Goal: Information Seeking & Learning: Learn about a topic

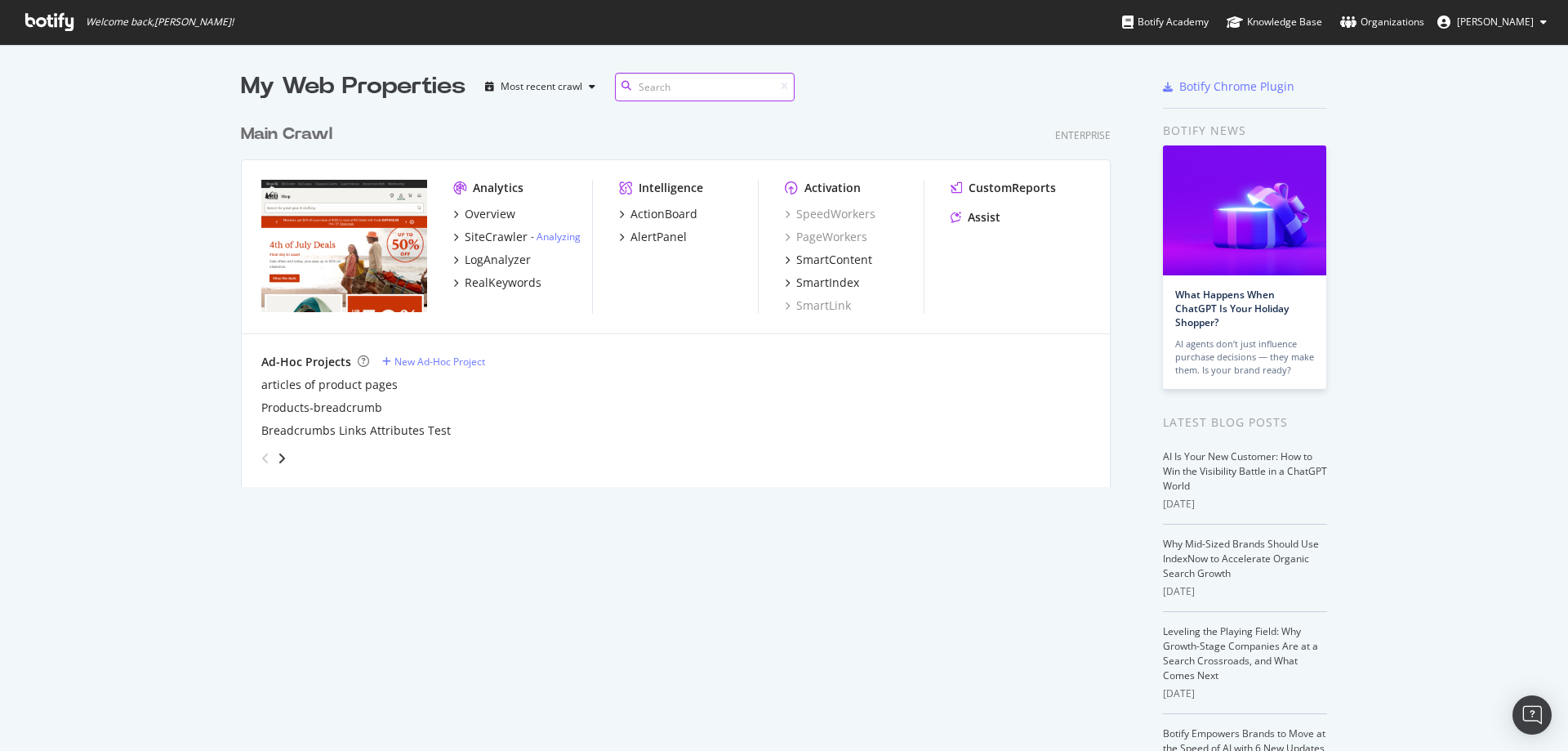
scroll to position [372, 870]
click at [481, 211] on div "Overview" at bounding box center [490, 213] width 50 height 16
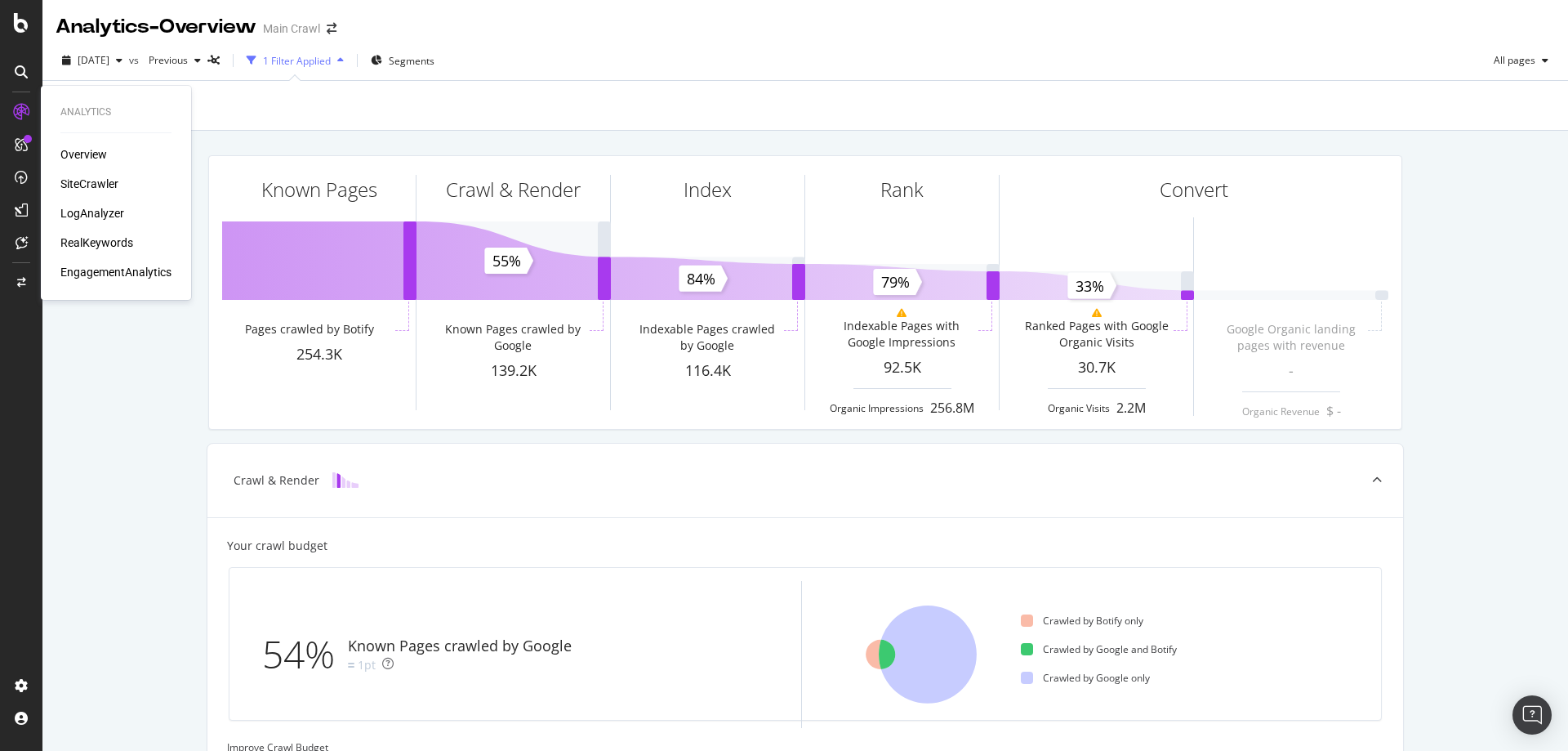
click at [103, 237] on div "RealKeywords" at bounding box center [96, 242] width 72 height 16
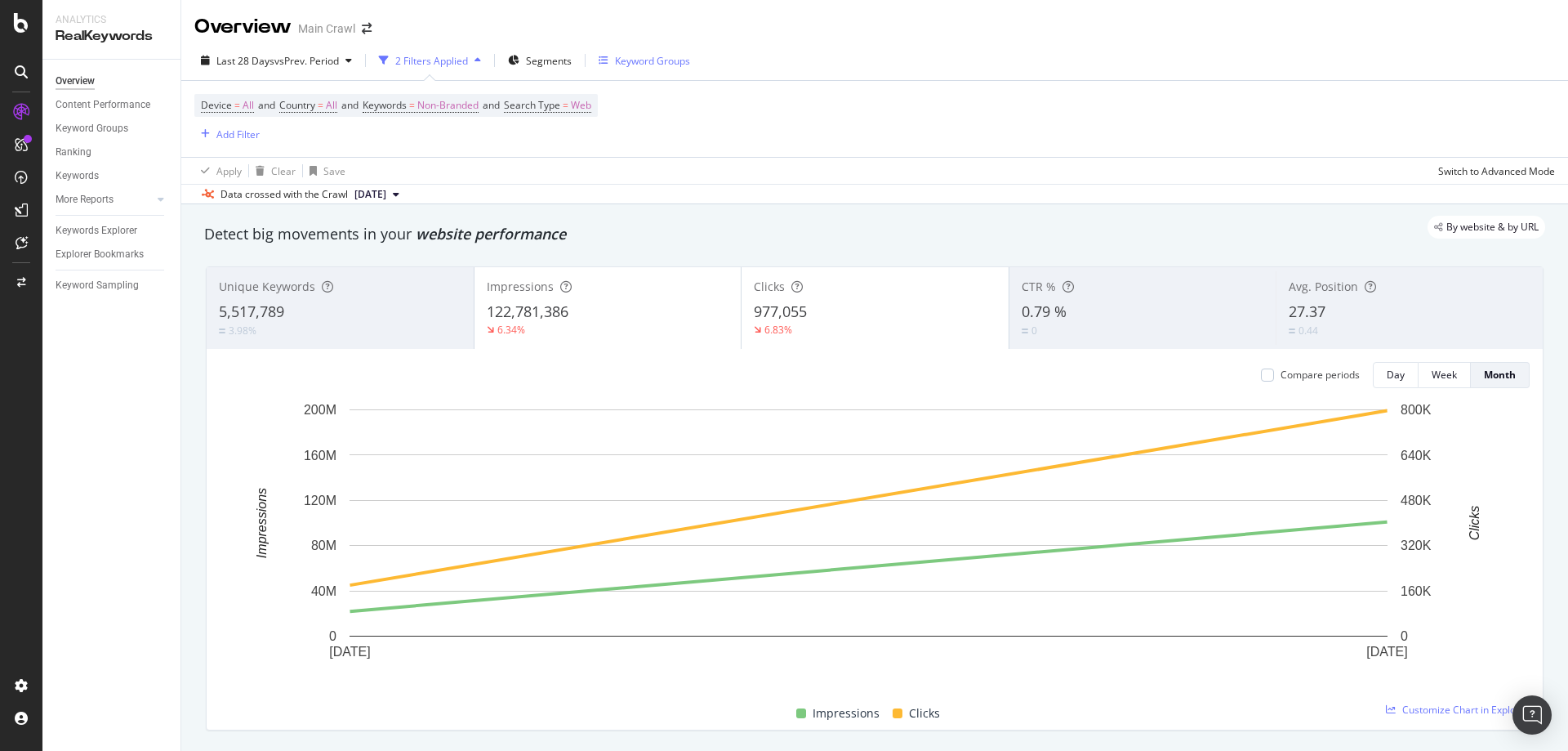
click at [617, 60] on div "Keyword Groups" at bounding box center [652, 61] width 75 height 14
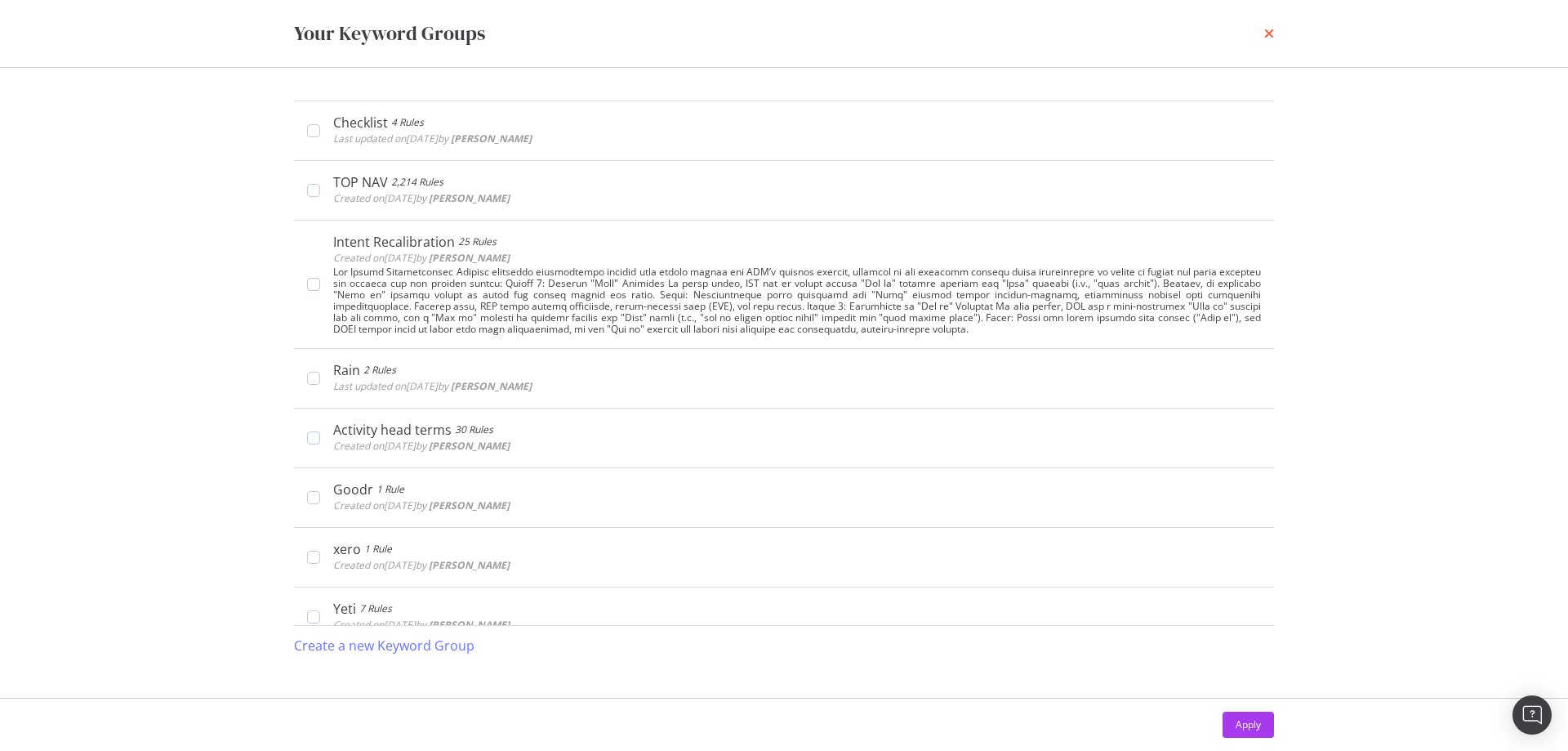
click at [1271, 36] on icon "times" at bounding box center [1269, 34] width 10 height 14
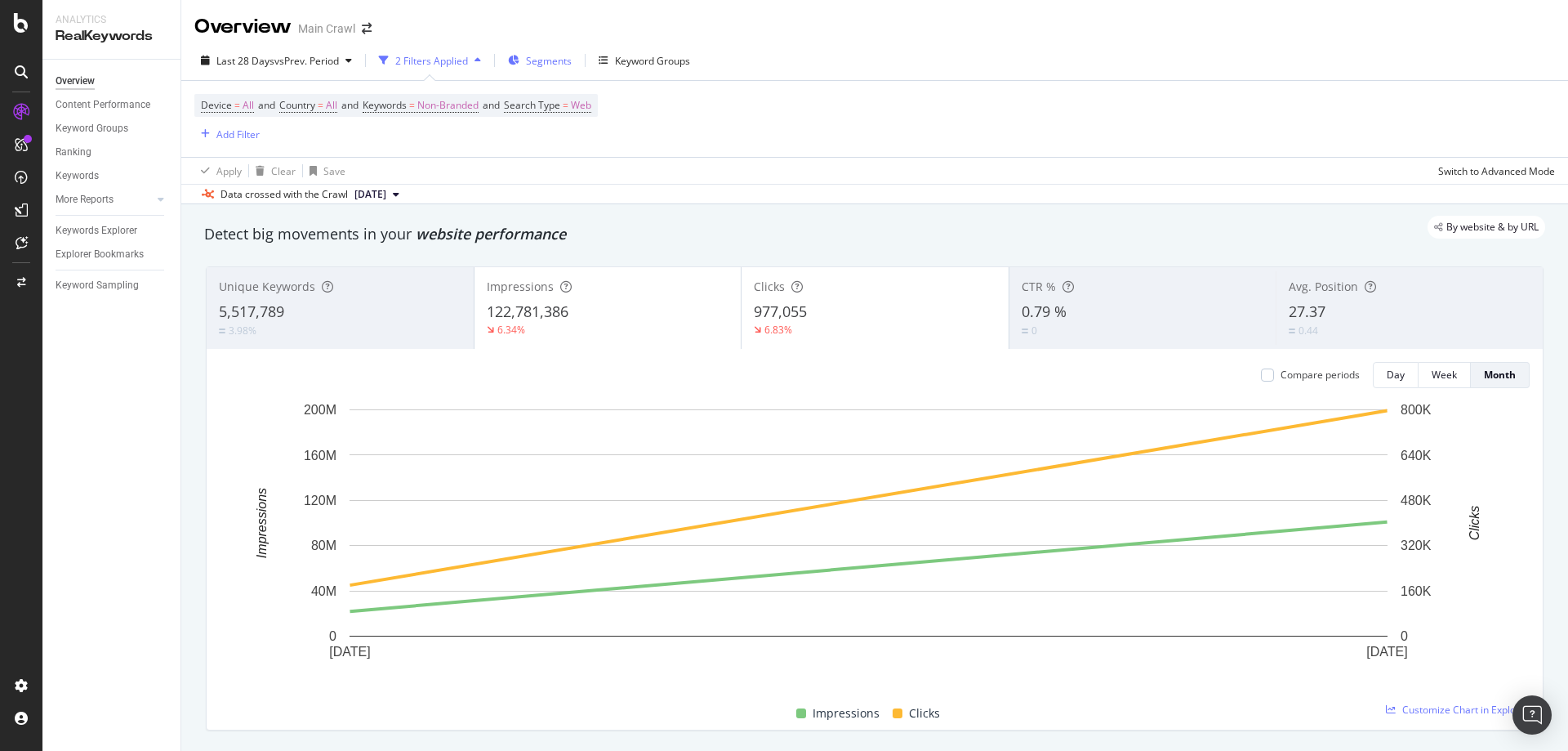
click at [534, 56] on span "Segments" at bounding box center [548, 61] width 45 height 14
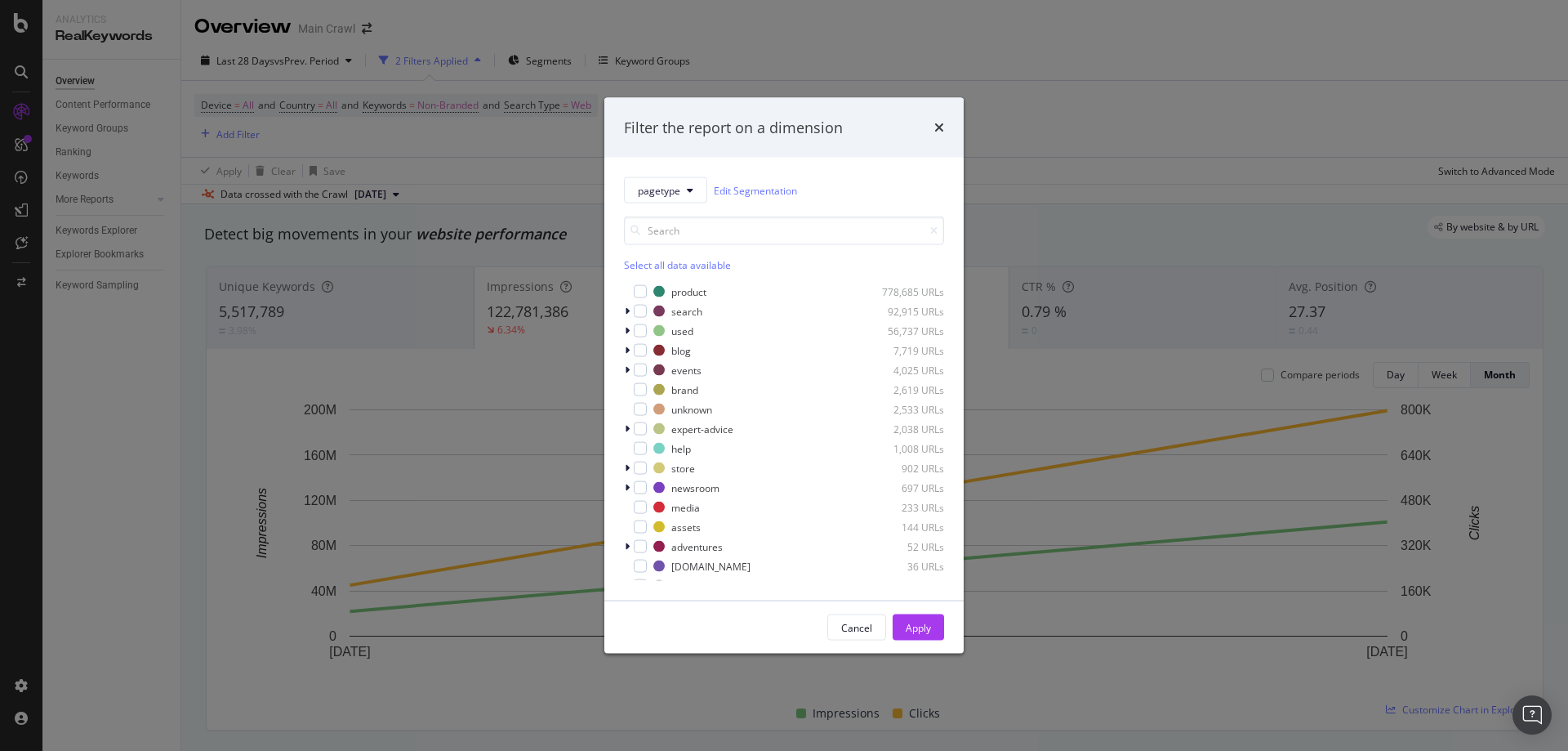
click at [820, 182] on div "pagetype Edit Segmentation" at bounding box center [784, 190] width 320 height 26
click at [826, 184] on div "pagetype Edit Segmentation" at bounding box center [784, 190] width 320 height 26
click at [888, 129] on div "Filter the report on a dimension" at bounding box center [784, 127] width 320 height 21
click at [621, 432] on div "pagetype Edit Segmentation Select all data available product 778,685 URLs searc…" at bounding box center [784, 378] width 359 height 443
click at [625, 428] on icon "modal" at bounding box center [626, 429] width 5 height 10
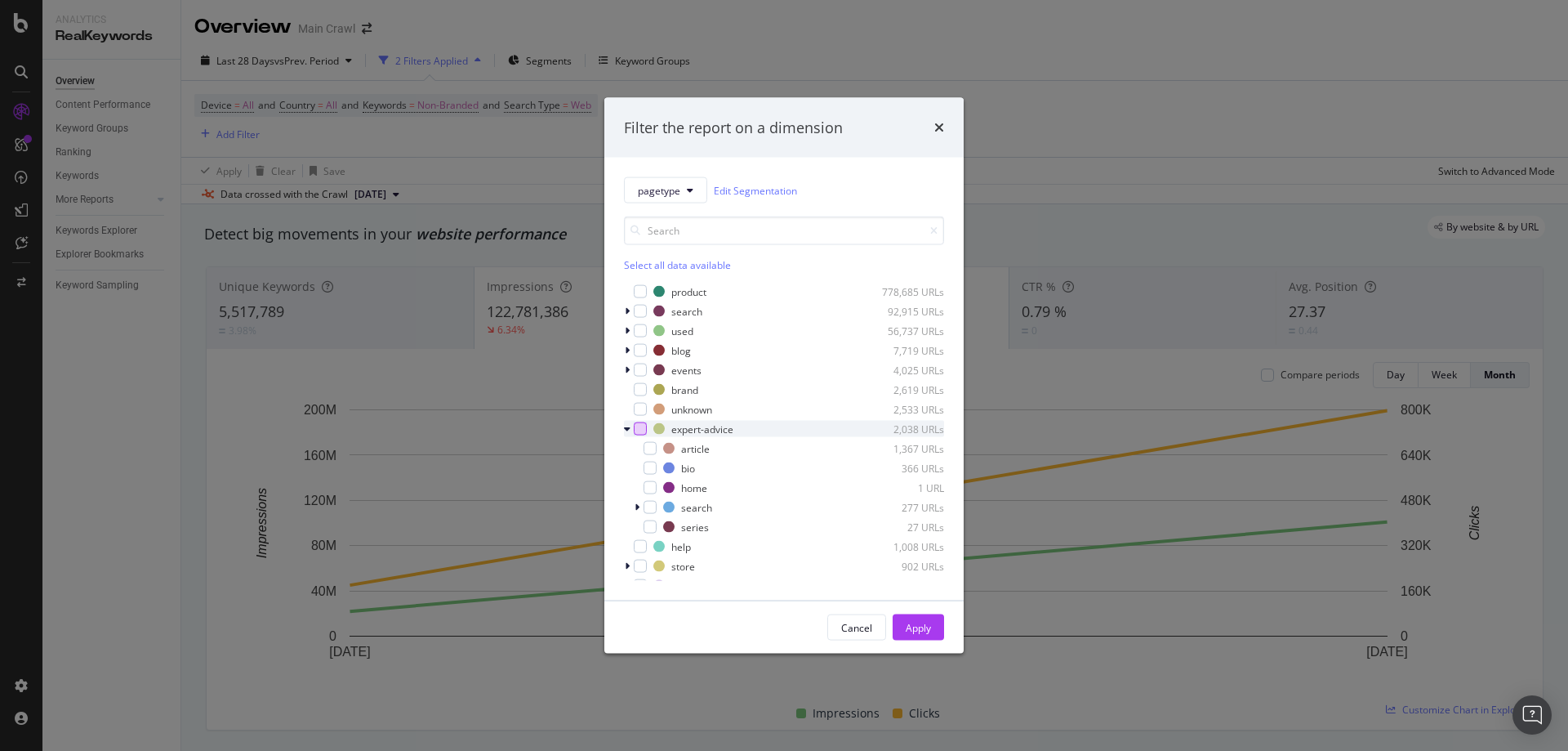
click at [636, 432] on div "modal" at bounding box center [641, 430] width 14 height 14
click at [923, 620] on div "Apply" at bounding box center [919, 626] width 25 height 14
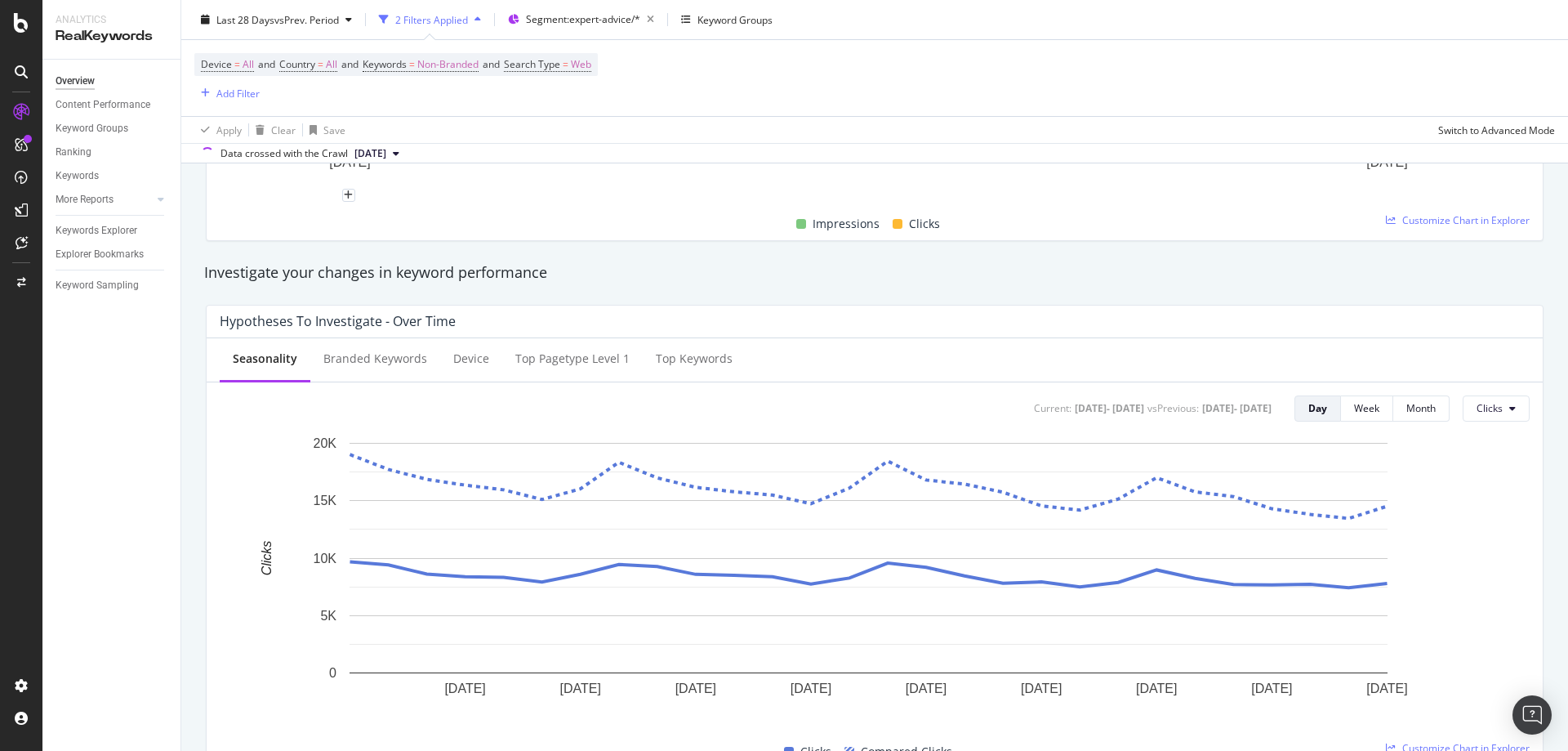
scroll to position [490, 0]
click at [125, 232] on div "Keywords Explorer" at bounding box center [96, 231] width 82 height 17
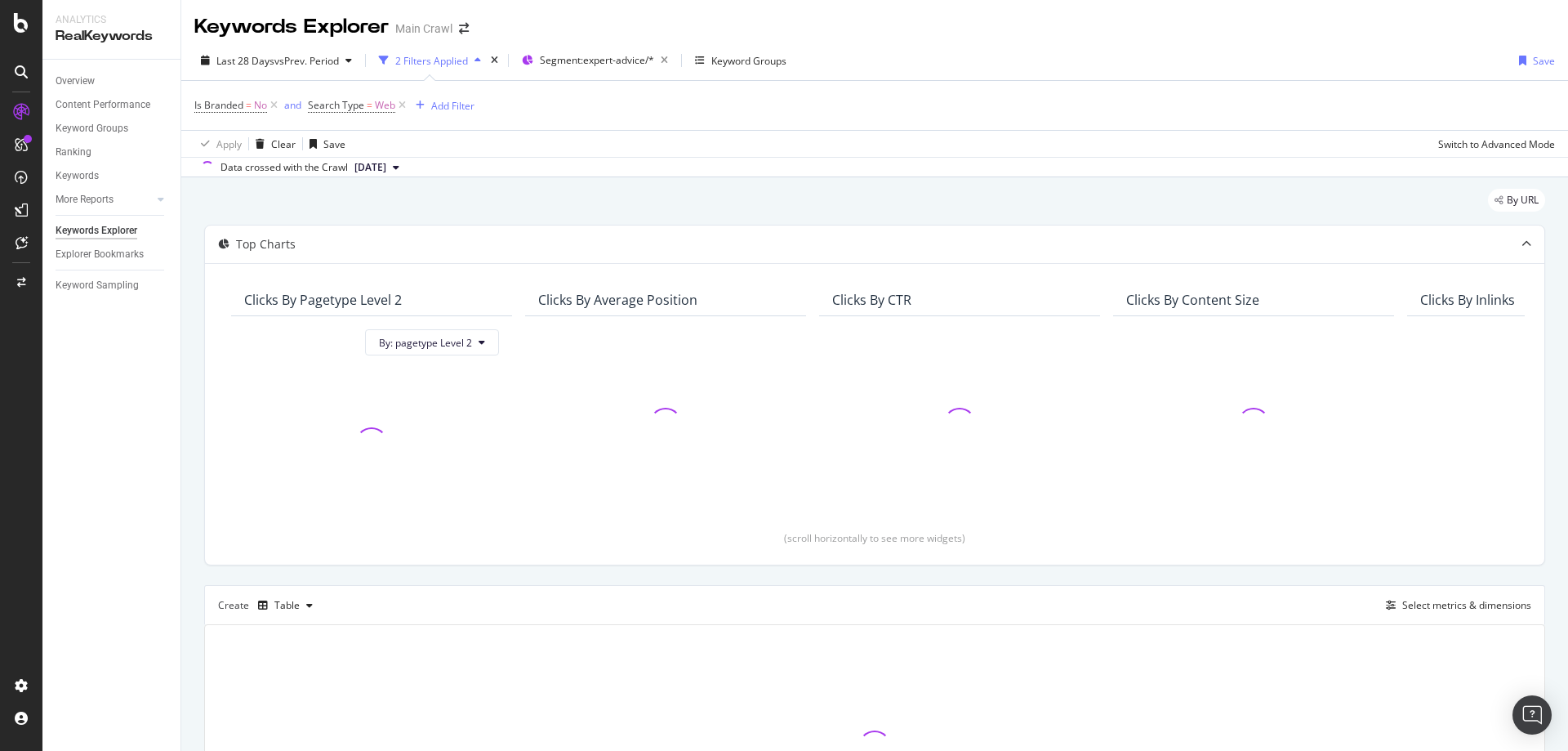
click at [456, 120] on div "Is Branded = No and Search Type = Web Add Filter" at bounding box center [874, 105] width 1361 height 49
click at [447, 108] on div "Add Filter" at bounding box center [453, 105] width 43 height 14
click at [536, 56] on div "Segment: expert-advice/*" at bounding box center [598, 60] width 152 height 24
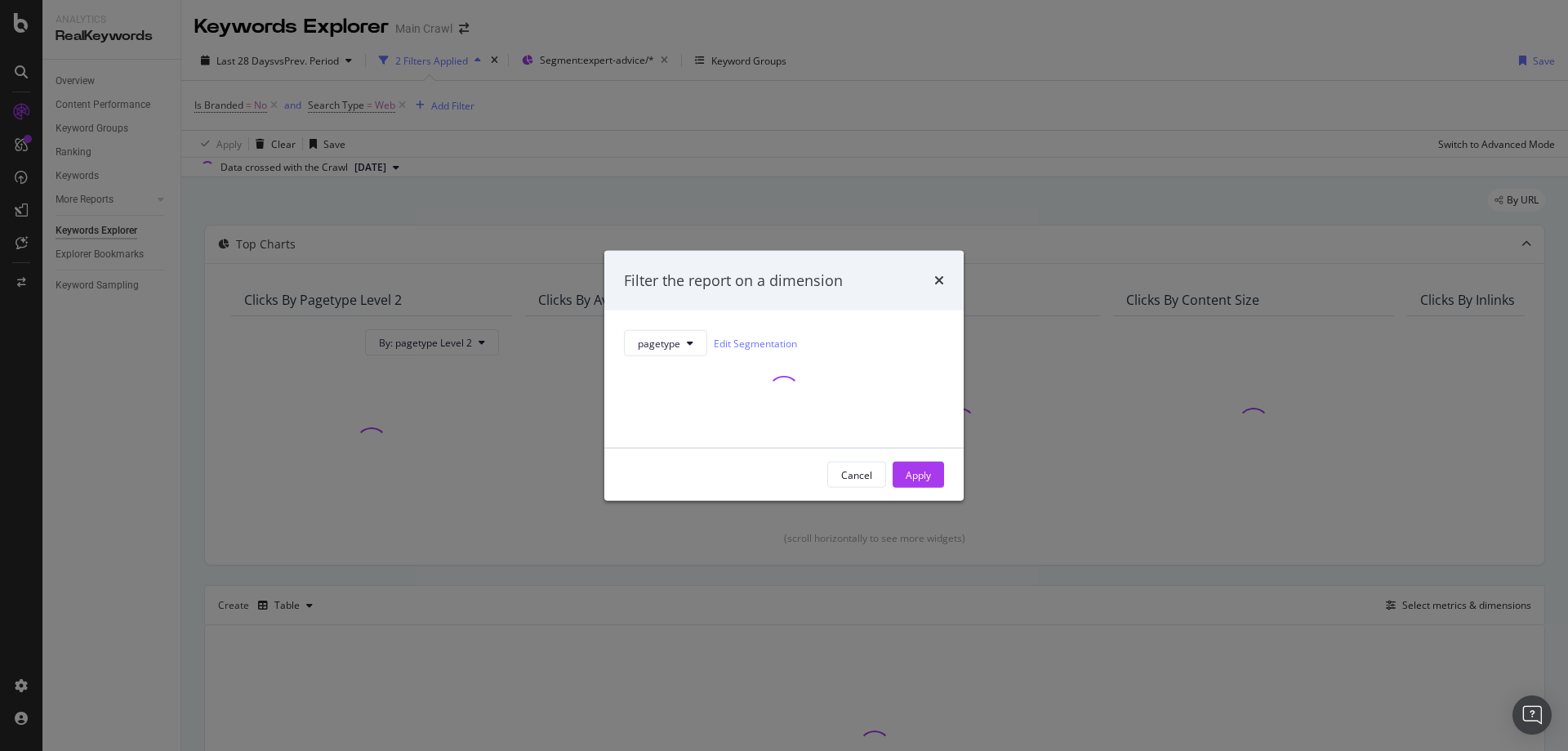
click at [867, 262] on div "Filter the report on a dimension" at bounding box center [784, 280] width 359 height 61
click at [936, 280] on icon "times" at bounding box center [939, 281] width 10 height 14
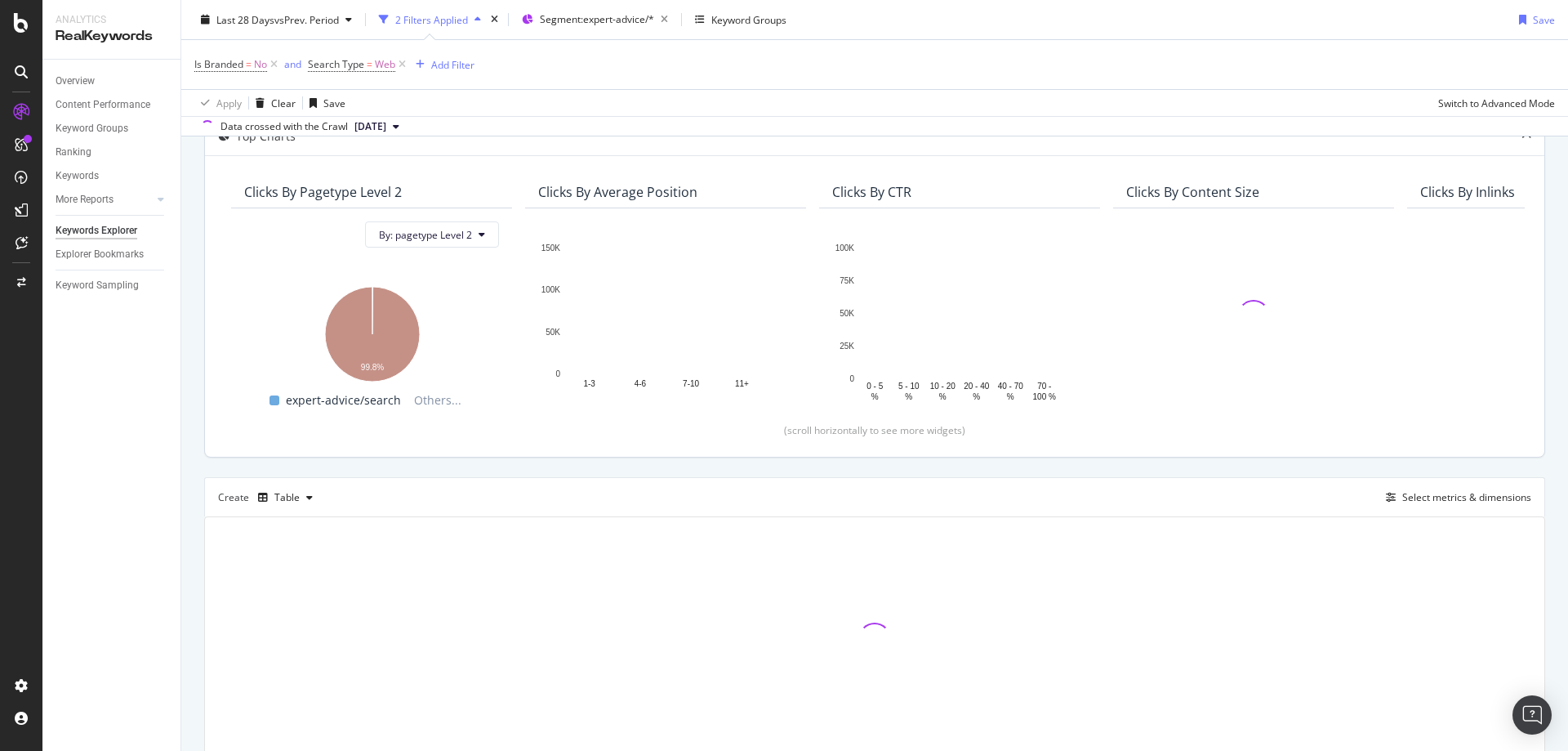
scroll to position [176, 0]
